Goal: Information Seeking & Learning: Learn about a topic

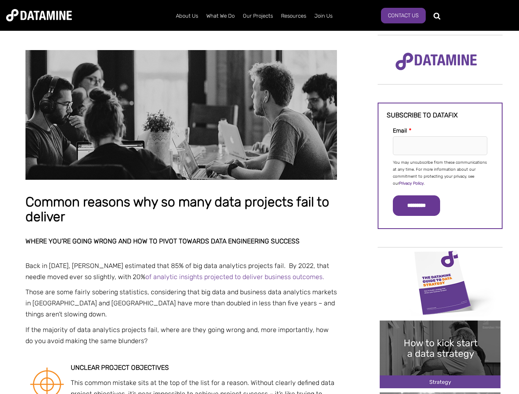
click at [440, 173] on p "You may unsubscribe from these communications at any time. For more information…" at bounding box center [440, 173] width 95 height 28
click at [421, 206] on input "*********" at bounding box center [416, 206] width 47 height 21
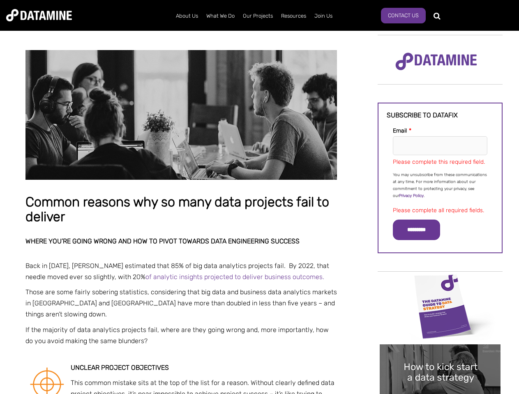
click at [440, 282] on img "Image grid with {{ image_count }} images." at bounding box center [440, 307] width 121 height 68
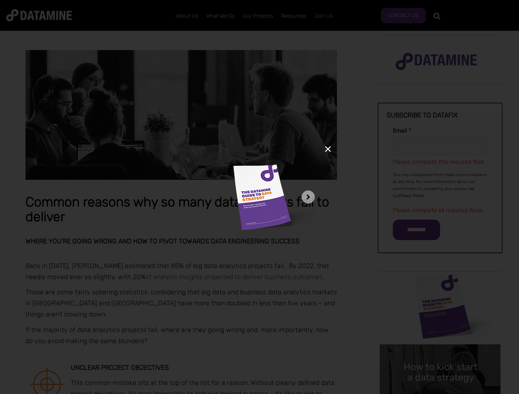
click at [440, 282] on div "✕" at bounding box center [259, 197] width 519 height 394
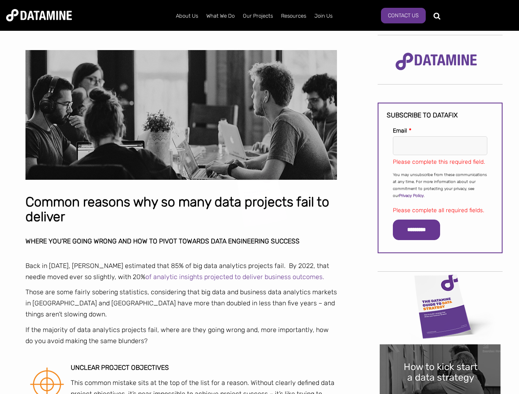
click at [440, 355] on div "✕" at bounding box center [259, 197] width 519 height 394
click at [440, 355] on img "Image grid with {{ image_count }} images." at bounding box center [440, 379] width 121 height 68
click at [440, 394] on div "✕" at bounding box center [259, 197] width 519 height 394
